Goal: Transaction & Acquisition: Obtain resource

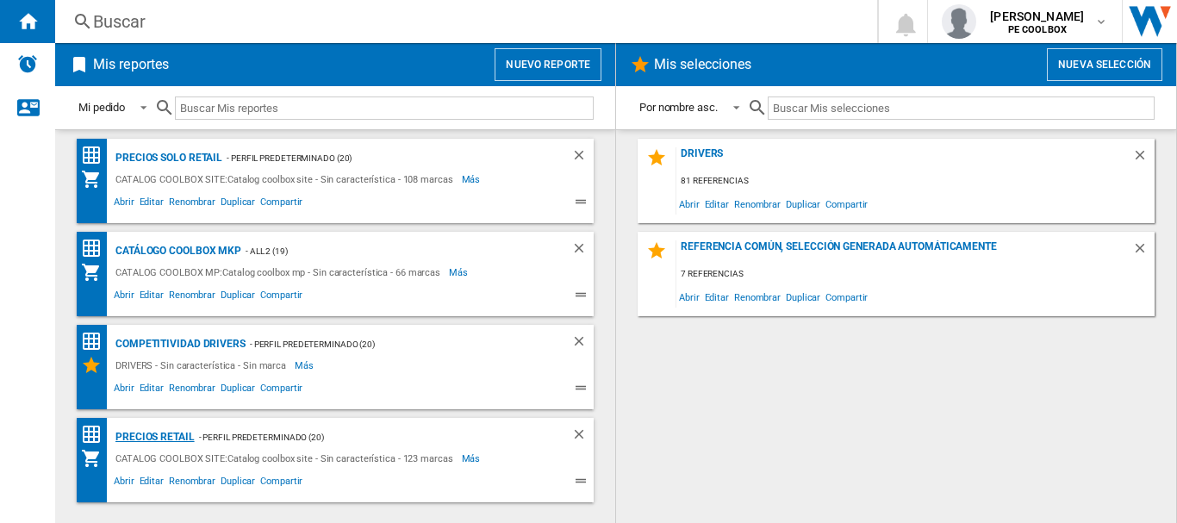
click at [177, 440] on div "PRECIOS RETAIL" at bounding box center [153, 438] width 84 height 22
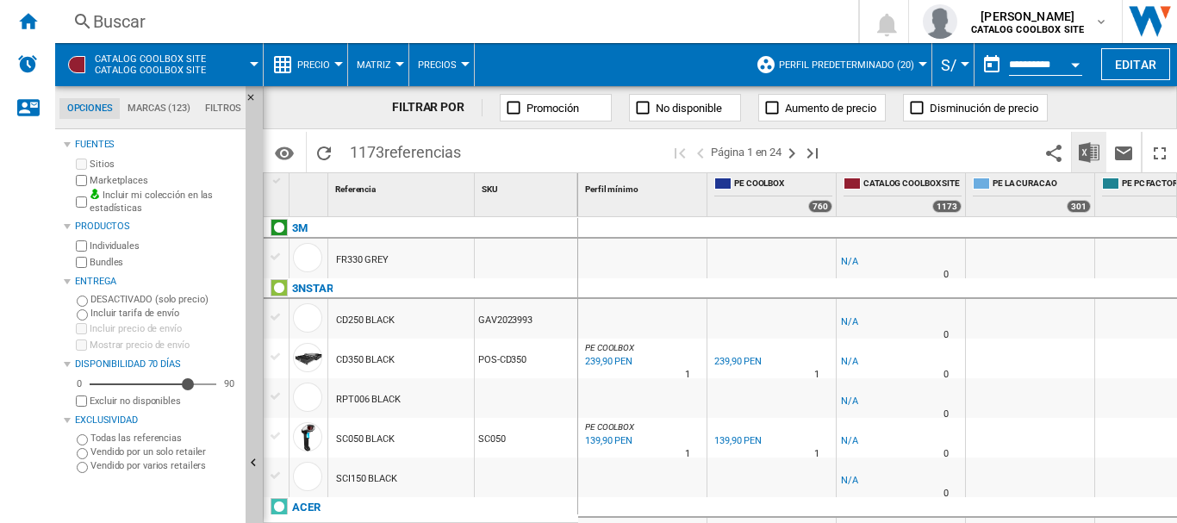
click at [1098, 150] on img "Descargar en Excel" at bounding box center [1089, 152] width 21 height 21
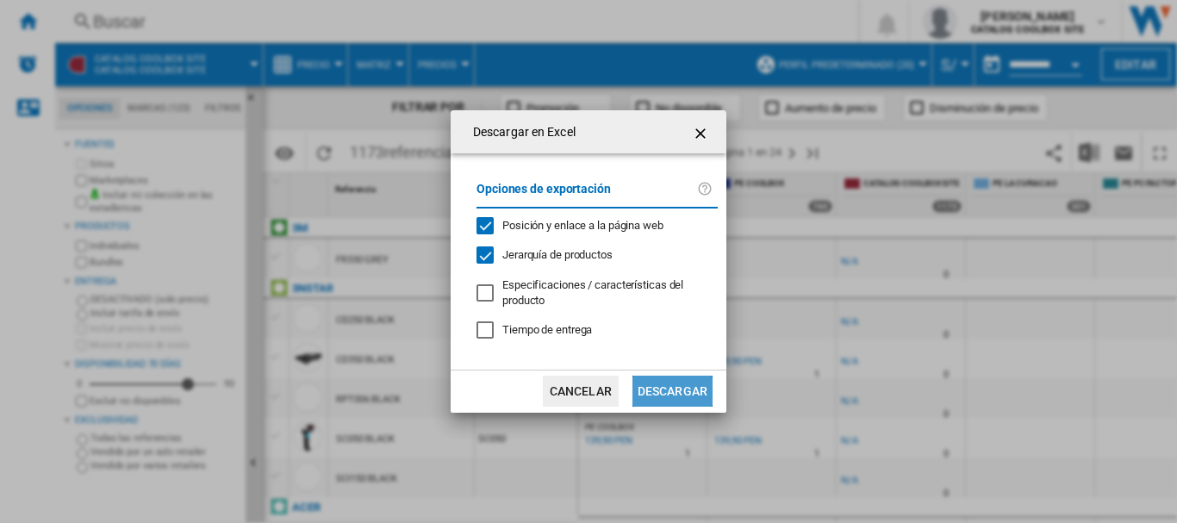
click at [690, 397] on button "Descargar" at bounding box center [673, 391] width 80 height 31
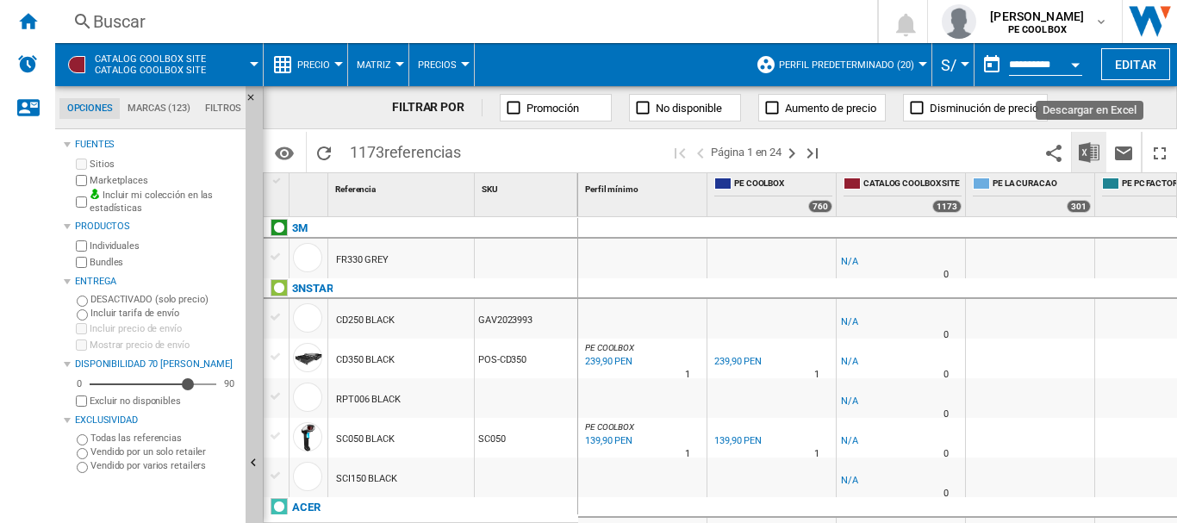
click at [1097, 153] on img "Descargar en Excel" at bounding box center [1089, 152] width 21 height 21
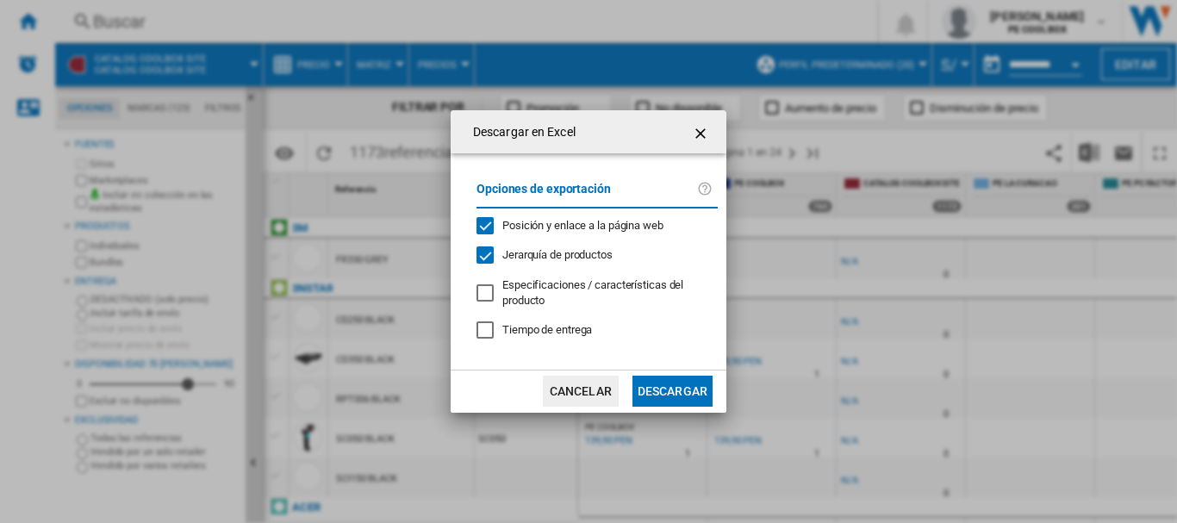
click at [671, 381] on button "Descargar" at bounding box center [673, 391] width 80 height 31
